Goal: Task Accomplishment & Management: Use online tool/utility

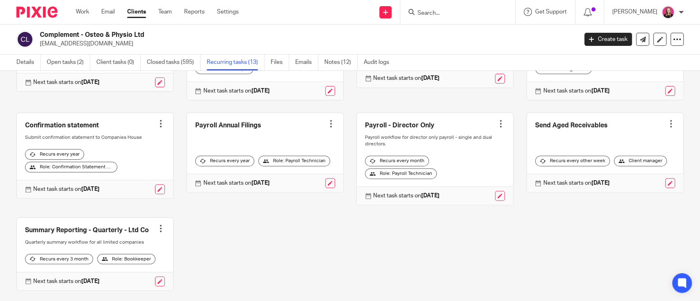
scroll to position [199, 0]
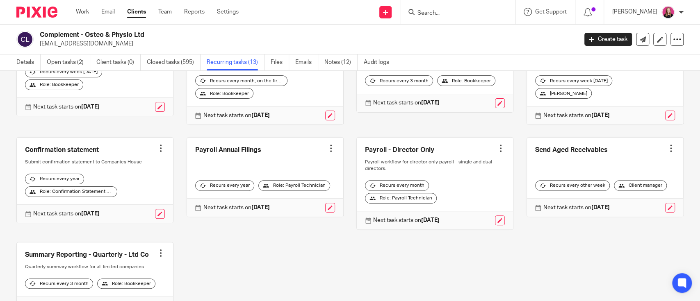
click at [487, 152] on link at bounding box center [435, 184] width 156 height 92
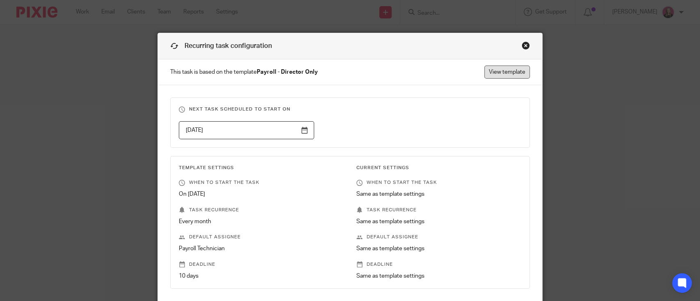
click at [502, 73] on link "View template" at bounding box center [506, 72] width 45 height 13
click at [493, 66] on link "View template" at bounding box center [506, 72] width 45 height 13
click at [521, 45] on div "Close this dialog window" at bounding box center [525, 45] width 8 height 8
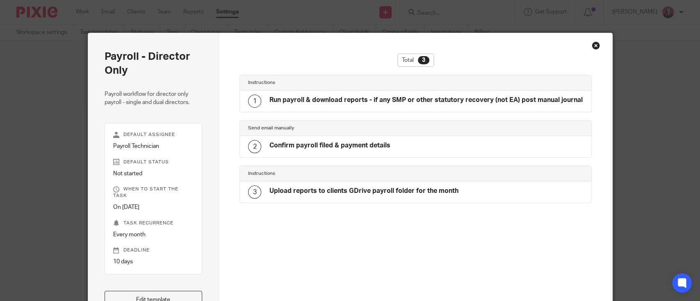
click at [593, 45] on div "Close this dialog window" at bounding box center [595, 45] width 8 height 8
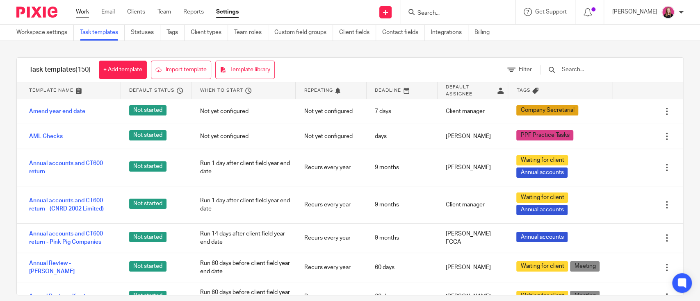
click at [89, 10] on link "Work" at bounding box center [82, 12] width 13 height 8
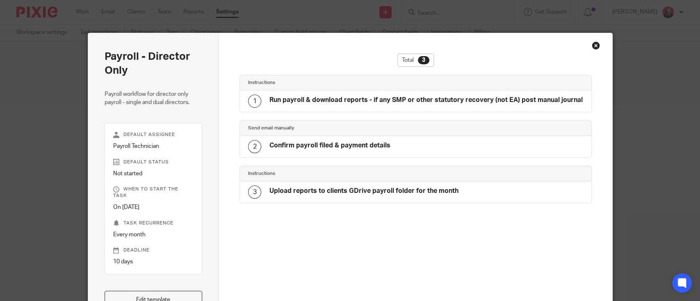
scroll to position [0, 0]
click at [352, 105] on div "Run payroll & download reports - if any SMP or other statutory recovery (not EA…" at bounding box center [425, 101] width 313 height 11
click at [592, 45] on div "Close this dialog window" at bounding box center [595, 45] width 8 height 8
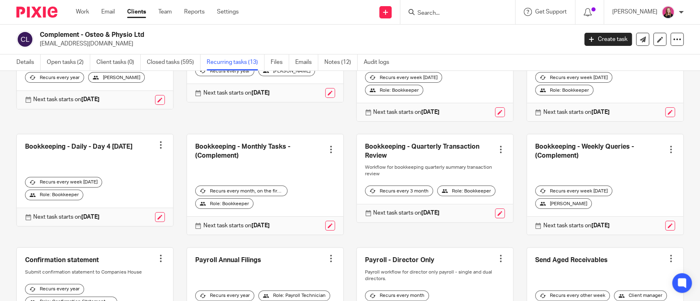
scroll to position [218, 0]
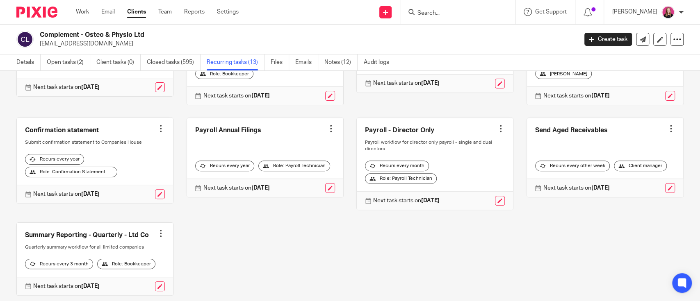
click at [666, 130] on div at bounding box center [670, 129] width 8 height 8
click at [527, 127] on link at bounding box center [605, 157] width 156 height 79
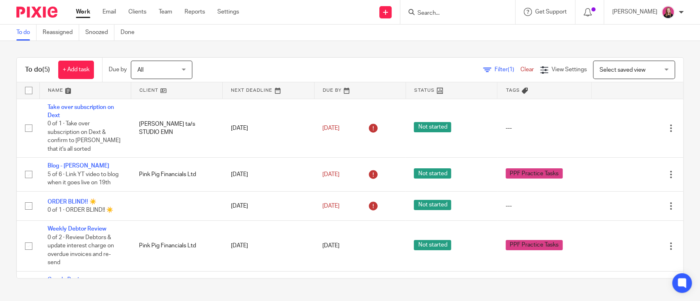
click at [459, 7] on form at bounding box center [459, 12] width 87 height 10
click at [449, 15] on input "Search" at bounding box center [453, 13] width 74 height 7
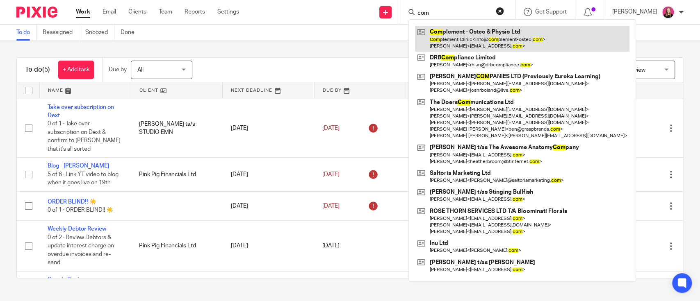
type input "com"
click at [469, 29] on link at bounding box center [522, 38] width 214 height 25
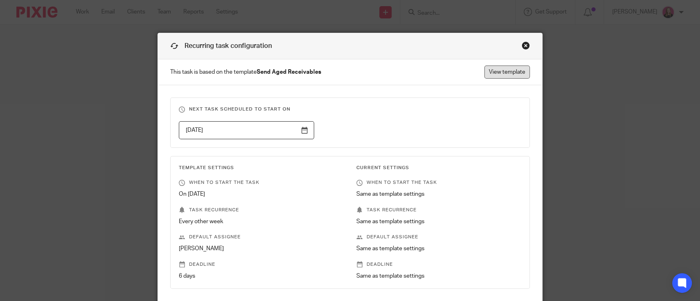
click at [513, 71] on link "View template" at bounding box center [506, 72] width 45 height 13
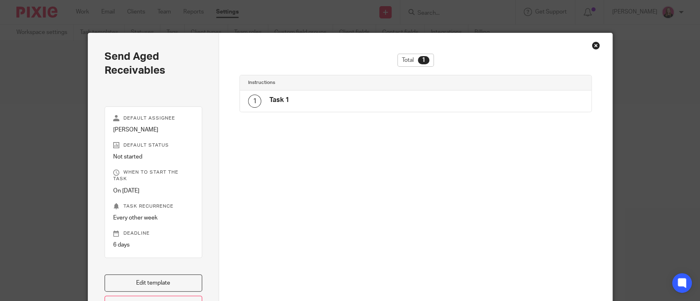
click at [369, 108] on div "1 Task 1" at bounding box center [415, 101] width 351 height 21
click at [259, 102] on div "1 Task 1" at bounding box center [268, 101] width 41 height 13
click at [591, 47] on div "Close this dialog window" at bounding box center [595, 45] width 8 height 8
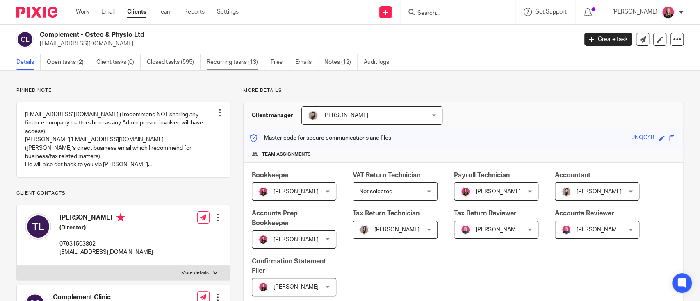
click at [243, 61] on link "Recurring tasks (13)" at bounding box center [236, 63] width 58 height 16
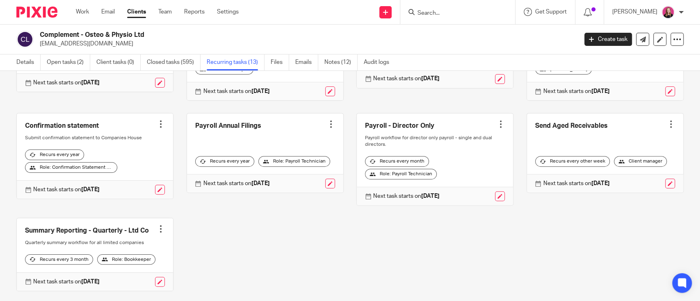
scroll to position [199, 0]
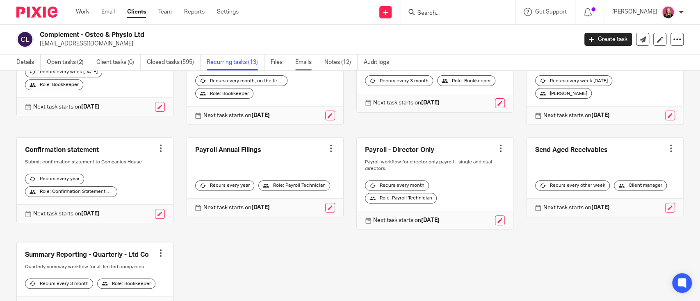
click at [304, 63] on link "Emails" at bounding box center [306, 63] width 23 height 16
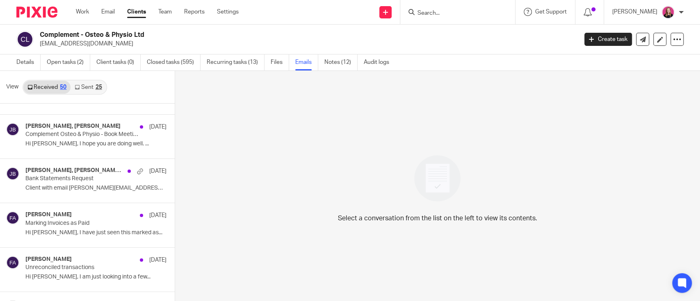
scroll to position [929, 0]
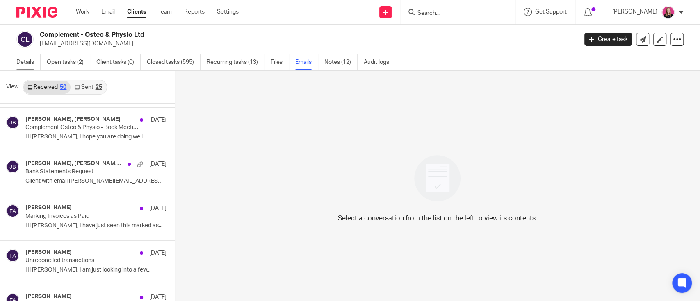
click at [26, 61] on link "Details" at bounding box center [28, 63] width 24 height 16
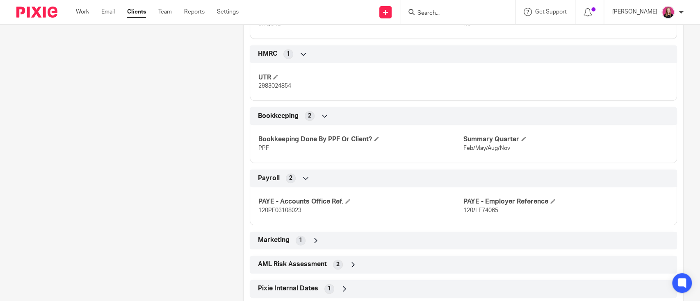
scroll to position [687, 0]
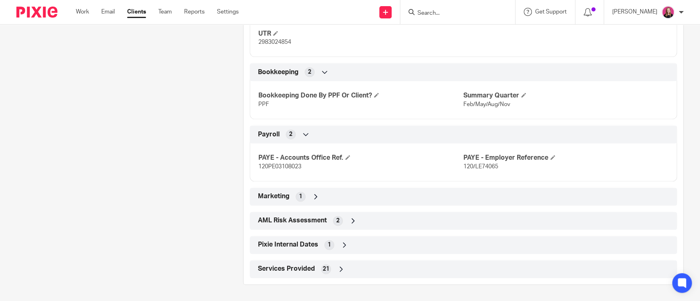
click at [349, 253] on div "Pixie Internal Dates 1" at bounding box center [463, 245] width 427 height 18
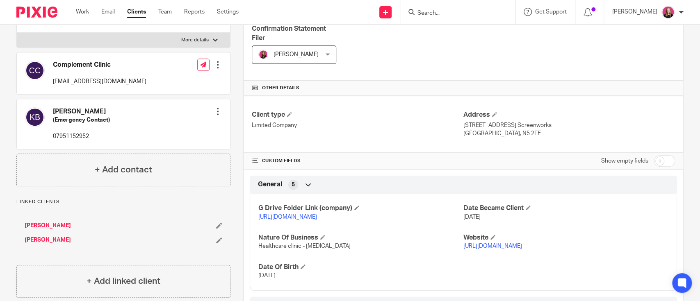
scroll to position [0, 0]
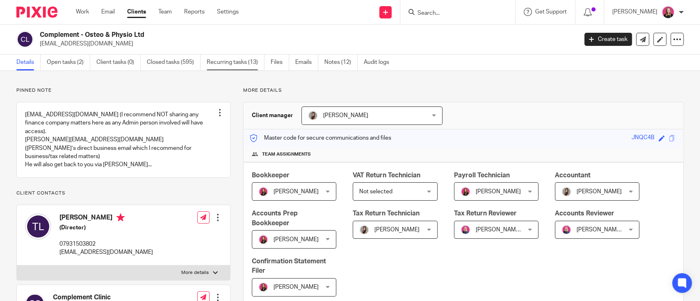
click at [230, 58] on link "Recurring tasks (13)" at bounding box center [236, 63] width 58 height 16
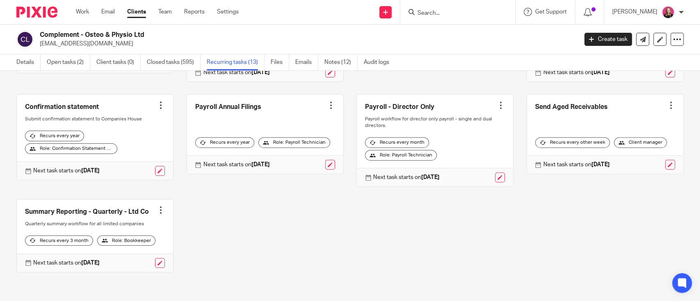
scroll to position [253, 0]
click at [133, 206] on link at bounding box center [95, 236] width 156 height 73
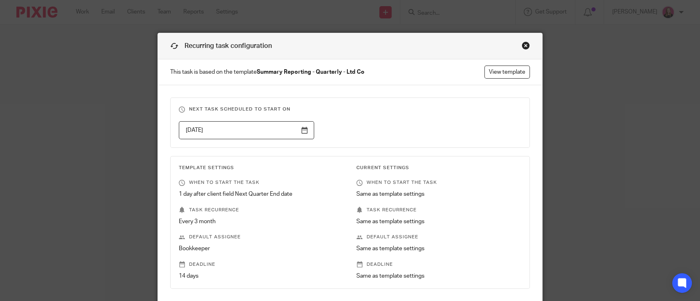
click at [522, 48] on div "Close this dialog window" at bounding box center [525, 45] width 8 height 8
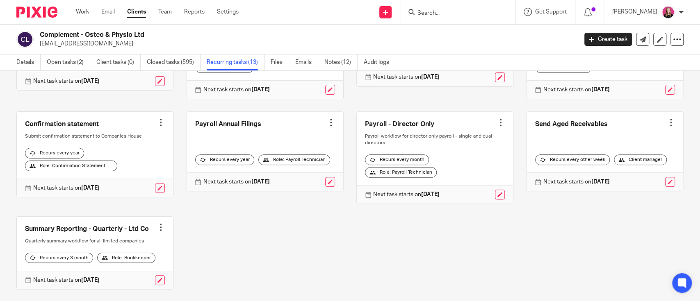
scroll to position [253, 0]
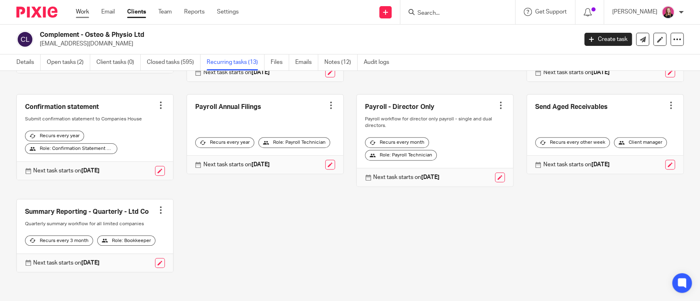
click at [78, 13] on link "Work" at bounding box center [82, 12] width 13 height 8
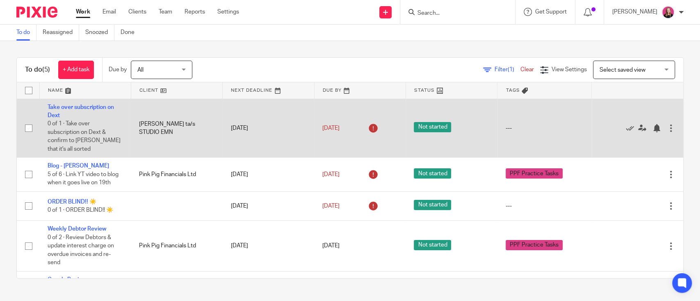
scroll to position [36, 0]
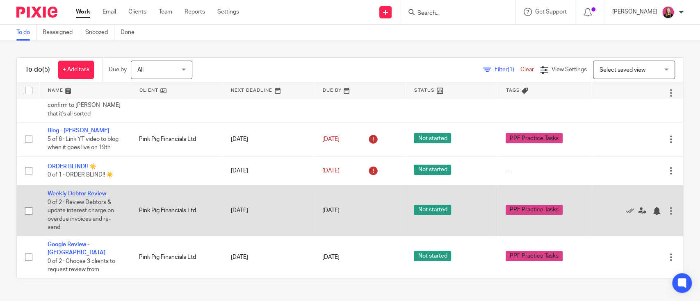
click at [88, 197] on link "Weekly Debtor Review" at bounding box center [77, 194] width 59 height 6
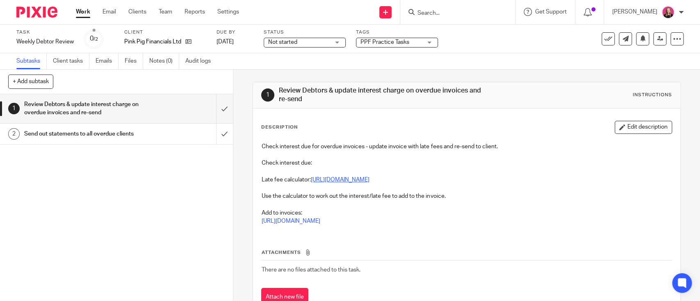
click at [325, 180] on link "[URL][DOMAIN_NAME]" at bounding box center [340, 180] width 59 height 6
click at [207, 111] on input "submit" at bounding box center [116, 108] width 233 height 29
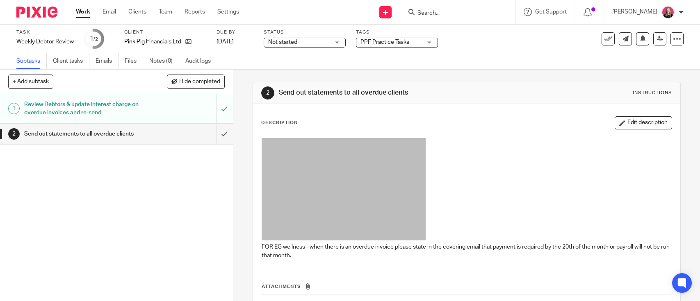
click at [205, 135] on link "2 Send out statements to all overdue clients" at bounding box center [108, 134] width 216 height 20
click at [213, 135] on input "submit" at bounding box center [116, 134] width 233 height 20
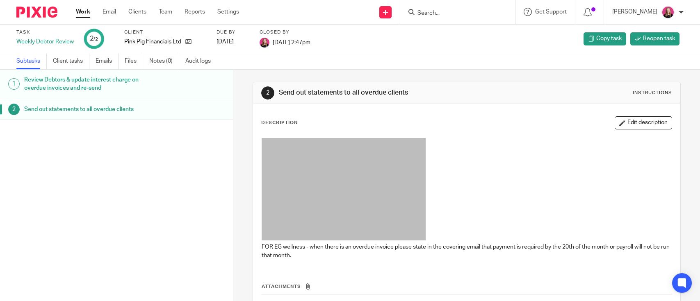
click at [79, 12] on link "Work" at bounding box center [83, 12] width 14 height 8
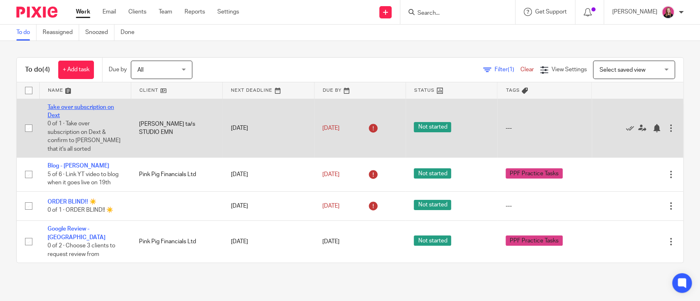
click at [96, 107] on link "Take over subscription on Dext" at bounding box center [81, 112] width 66 height 14
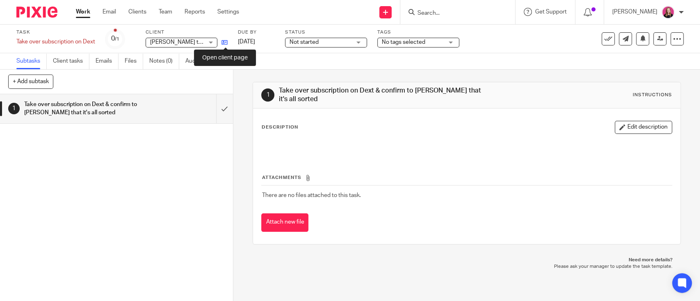
click at [225, 42] on icon at bounding box center [224, 42] width 6 height 6
